Goal: Information Seeking & Learning: Learn about a topic

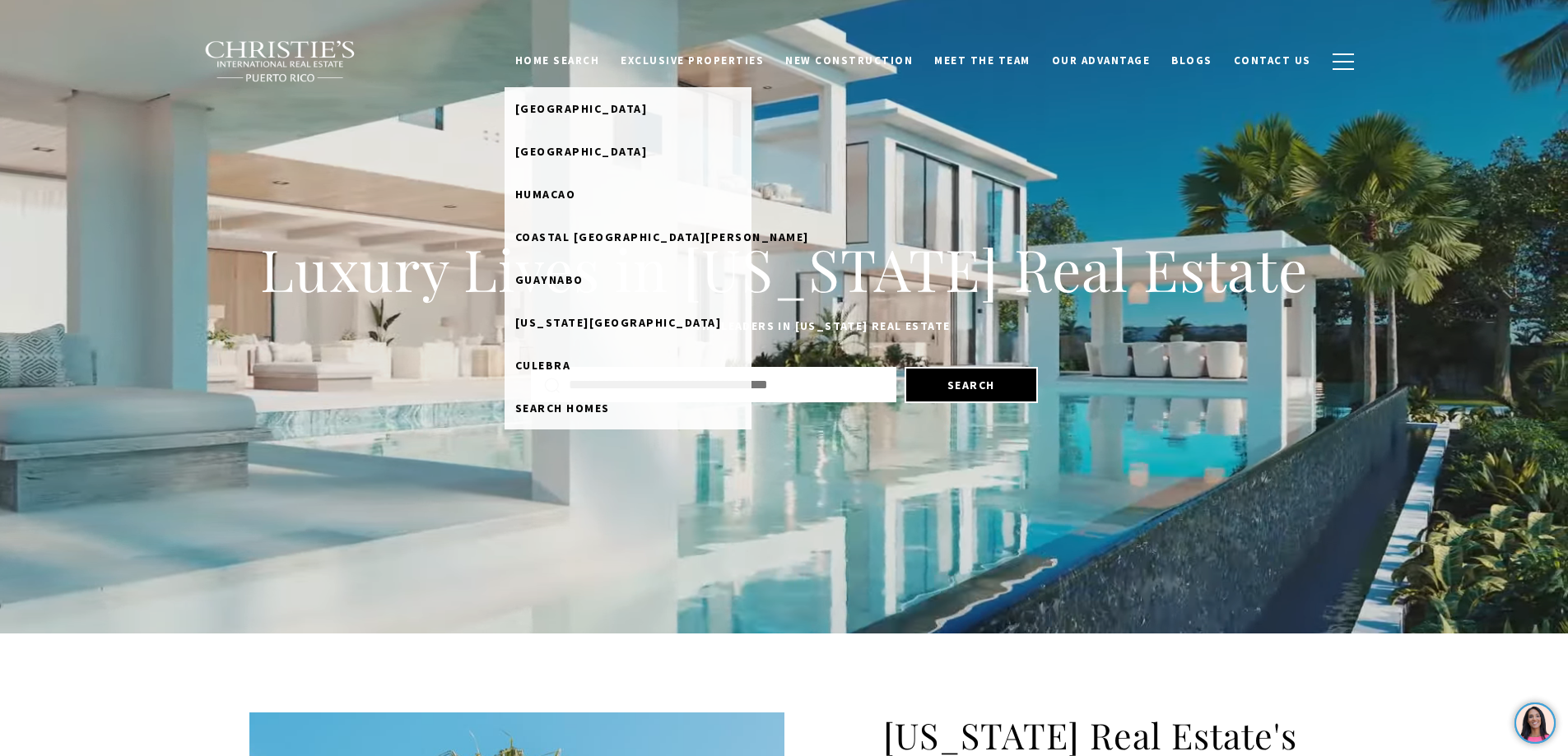
click at [597, 61] on link "Home Search" at bounding box center [558, 61] width 106 height 31
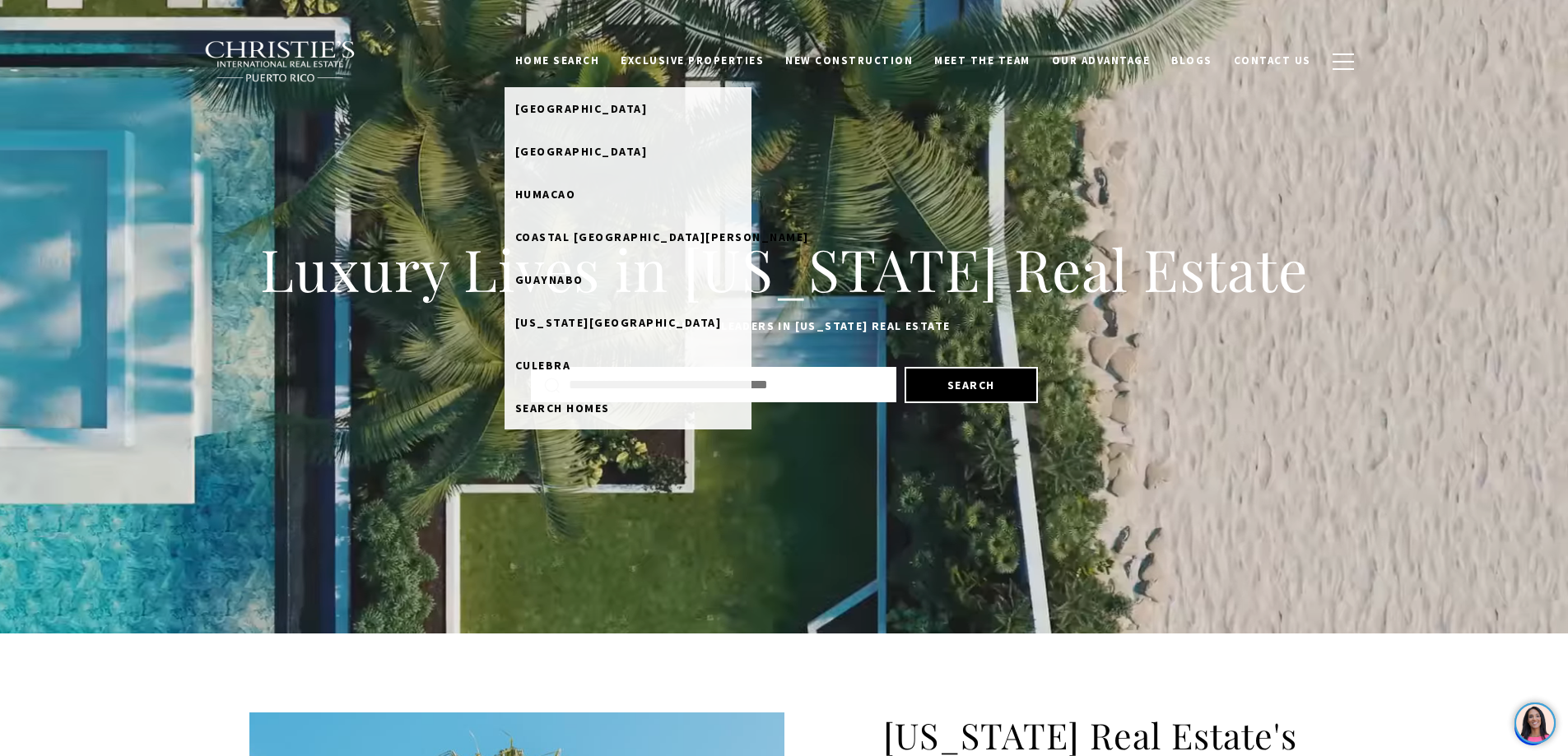
click at [611, 65] on link "Home Search" at bounding box center [558, 61] width 106 height 31
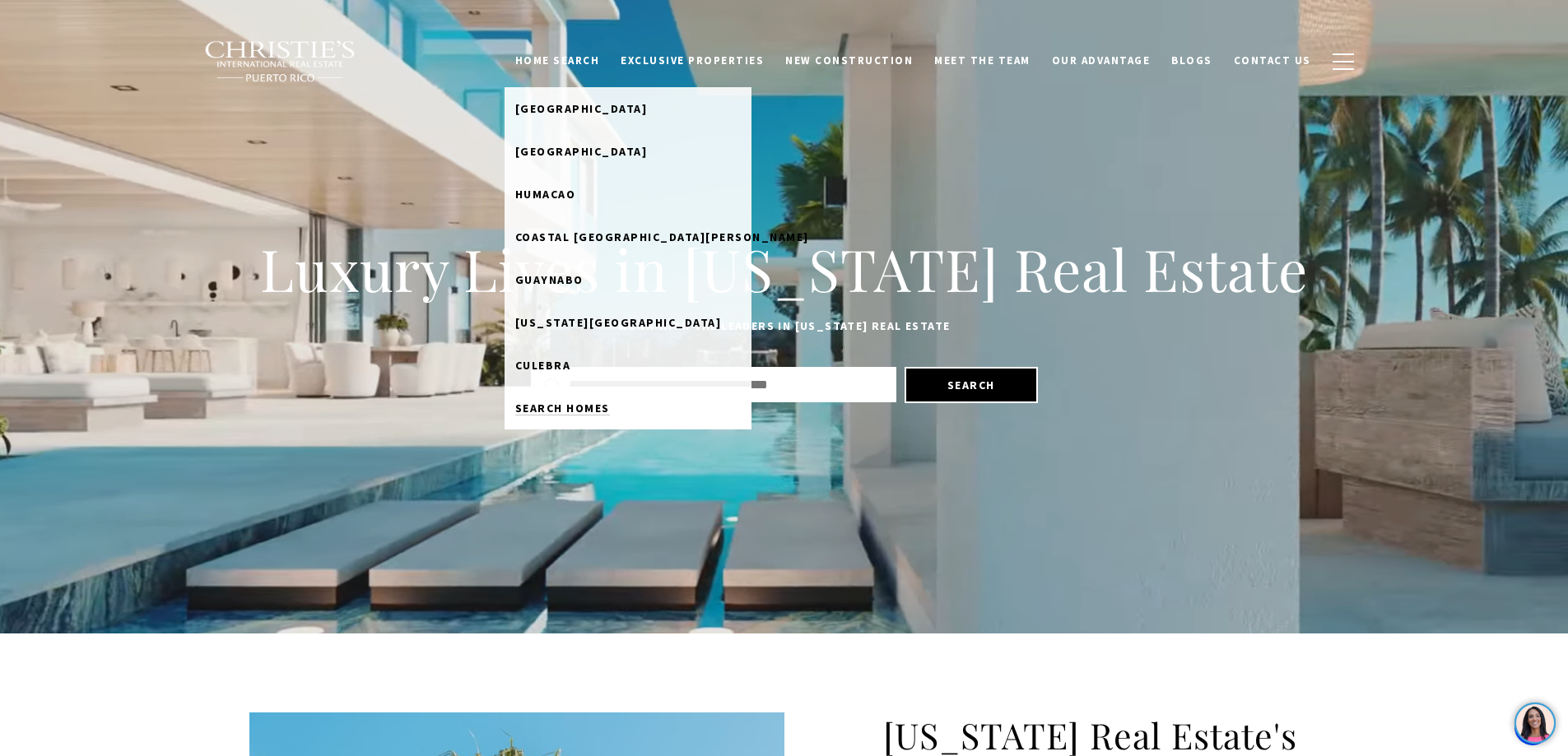
click at [602, 408] on span "Search Homes" at bounding box center [563, 409] width 94 height 15
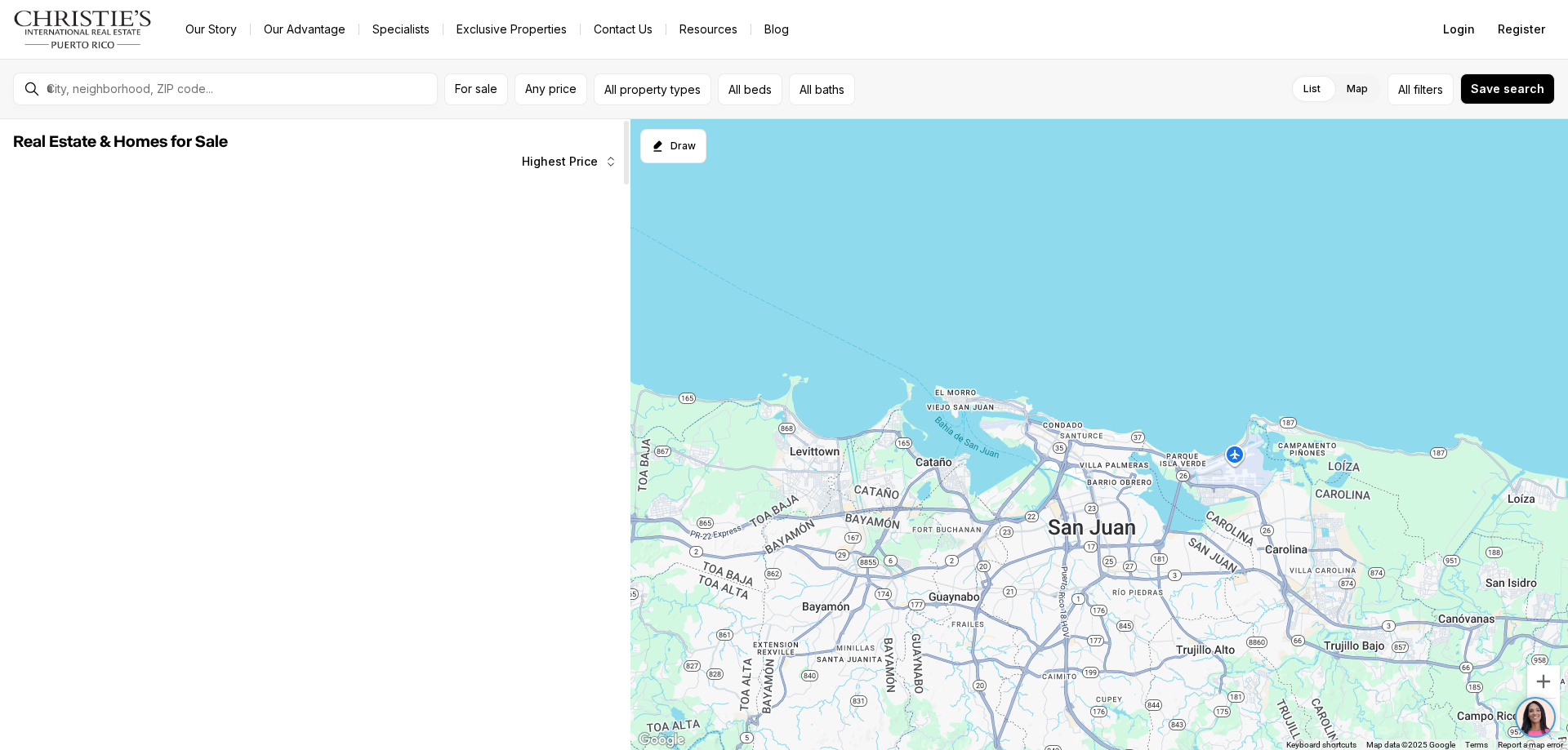
click at [585, 160] on span "Highest Price" at bounding box center [560, 162] width 76 height 13
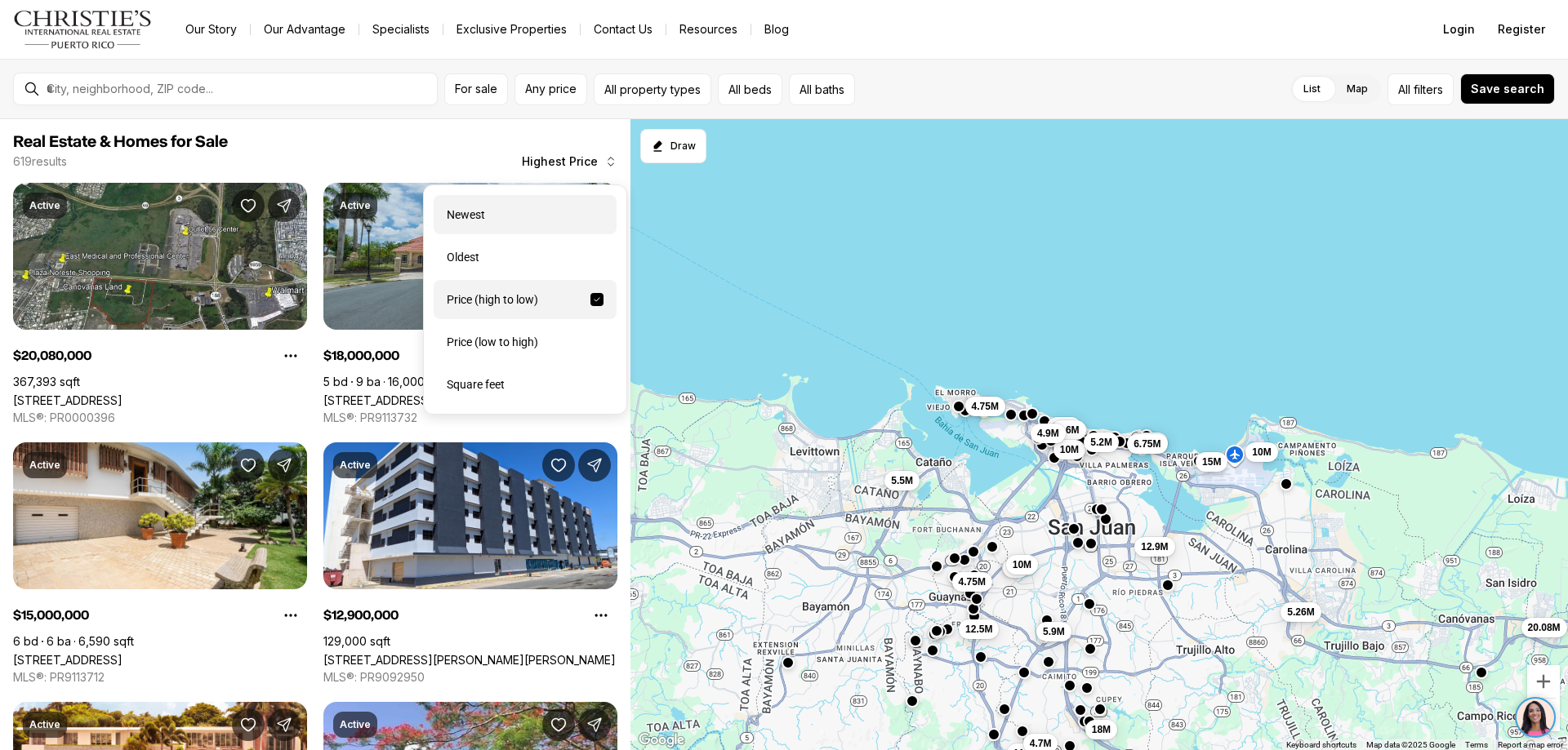
click at [462, 212] on div "Newest" at bounding box center [525, 215] width 183 height 39
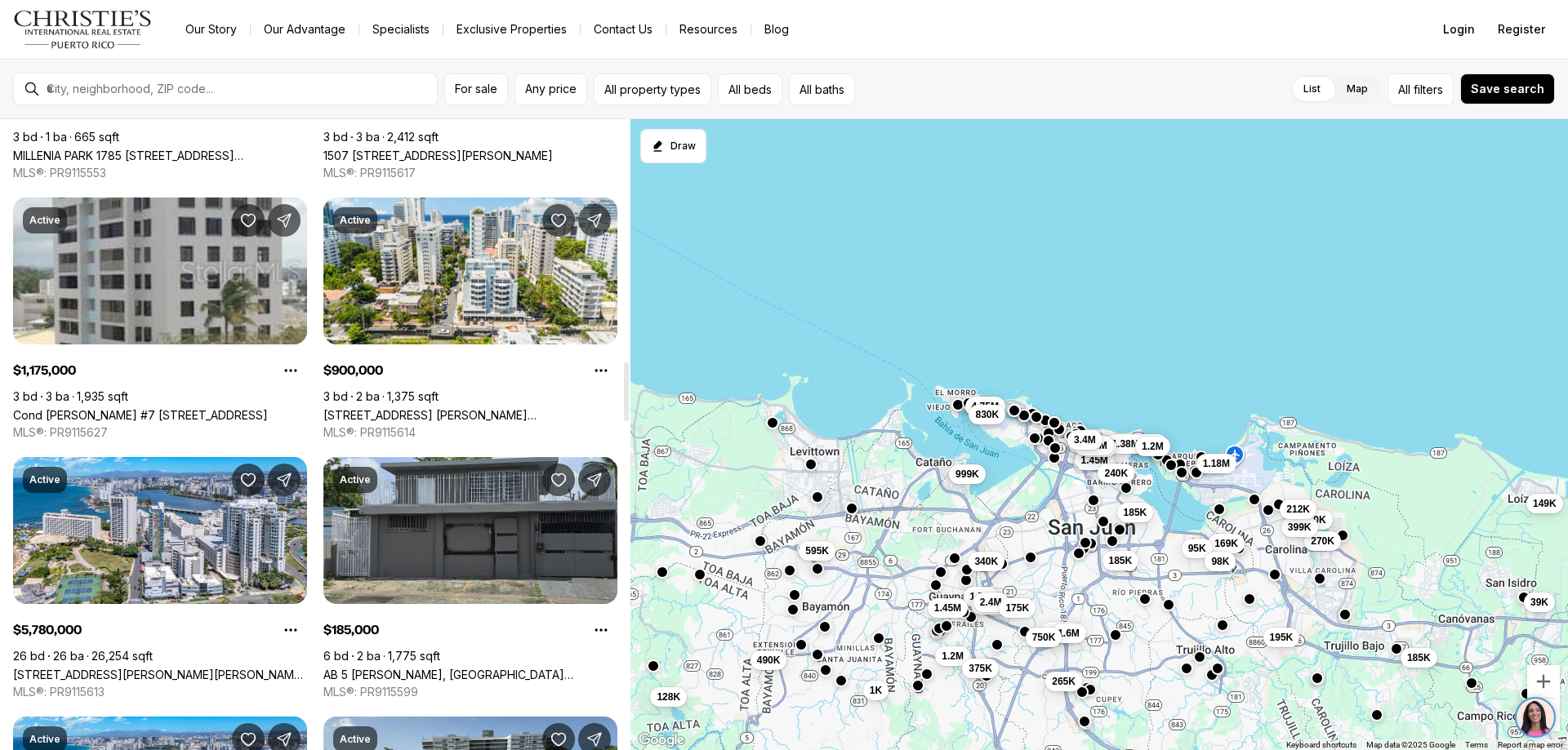
scroll to position [2608, 0]
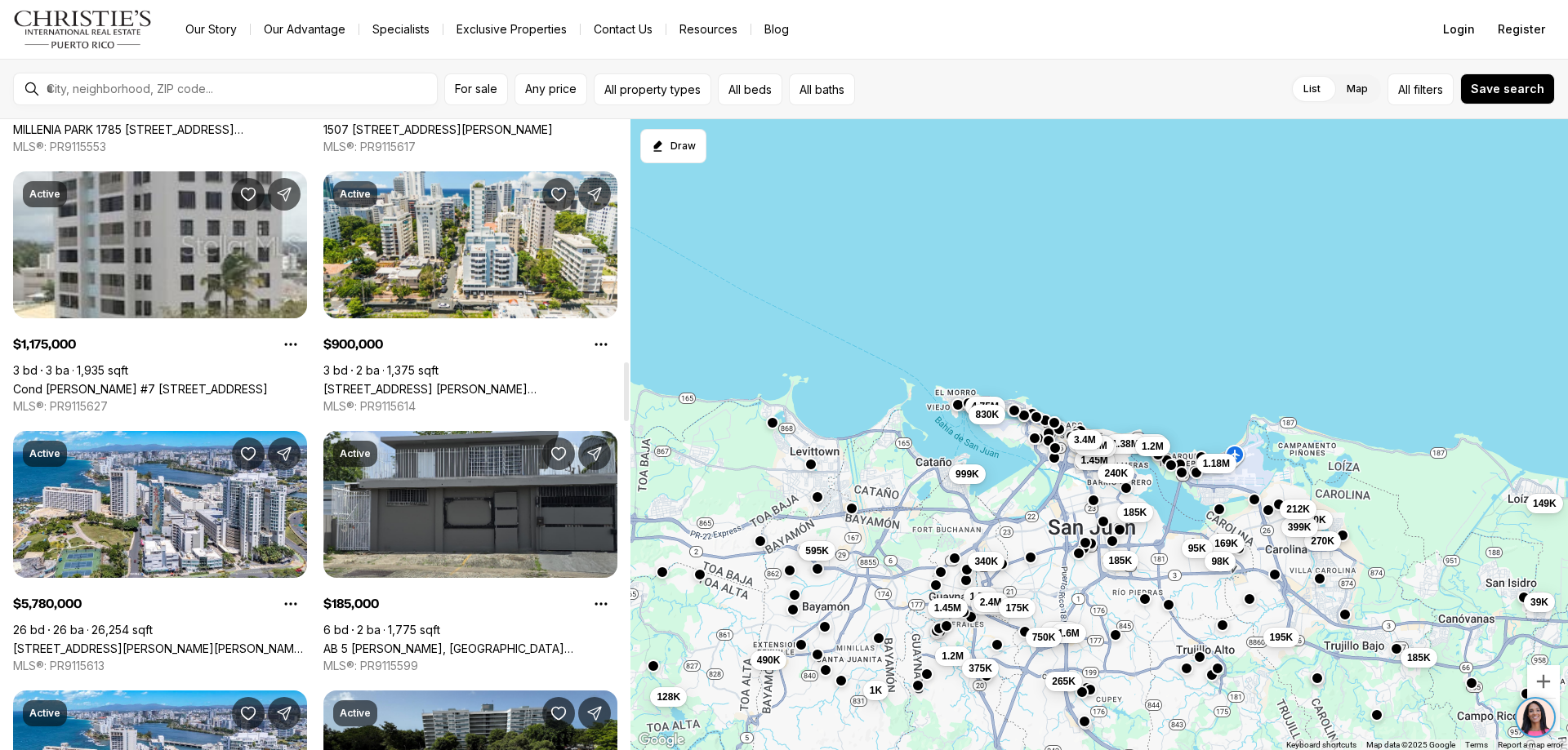
drag, startPoint x: 625, startPoint y: 149, endPoint x: 630, endPoint y: 391, distance: 242.1
click at [629, 391] on div at bounding box center [626, 392] width 5 height 59
